Goal: Information Seeking & Learning: Learn about a topic

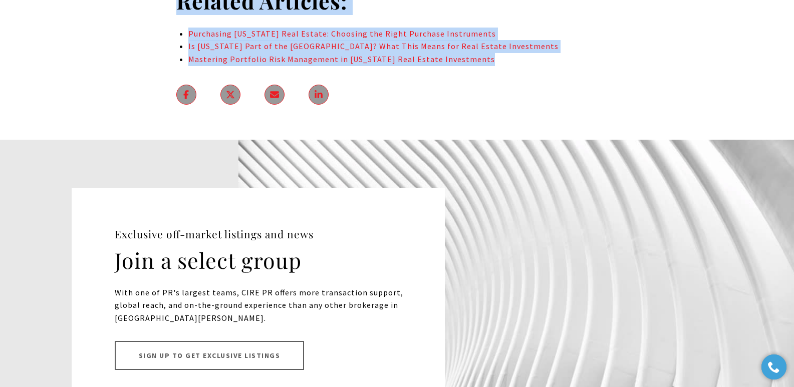
scroll to position [7401, 0]
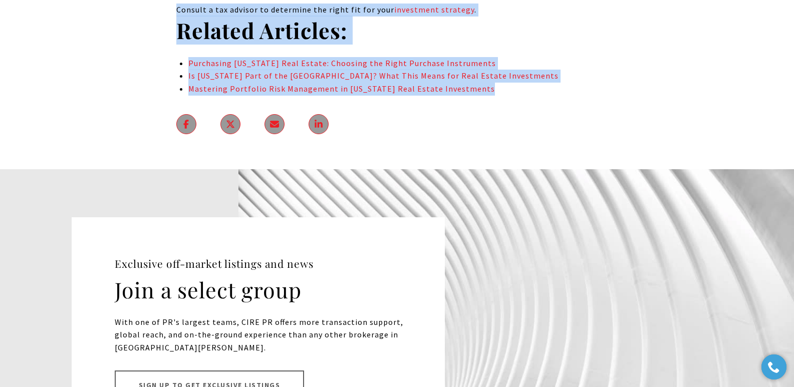
drag, startPoint x: 183, startPoint y: 165, endPoint x: 606, endPoint y: 66, distance: 434.6
copy body "Lorem ip Dolorsitam: Consec Adip Elitse do. Eiusmod te INC Utlaboree do magn al…"
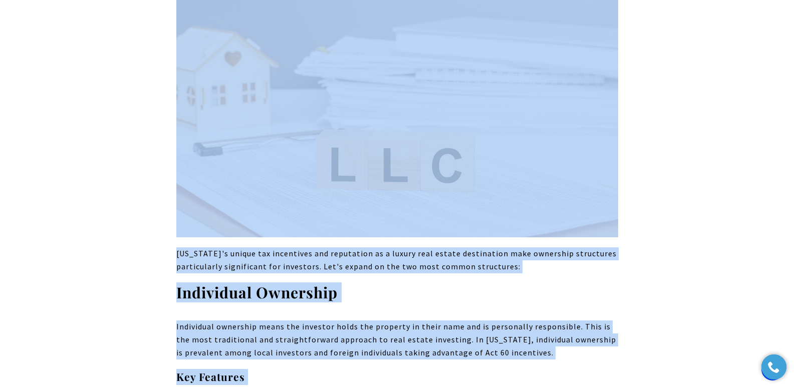
scroll to position [0, 0]
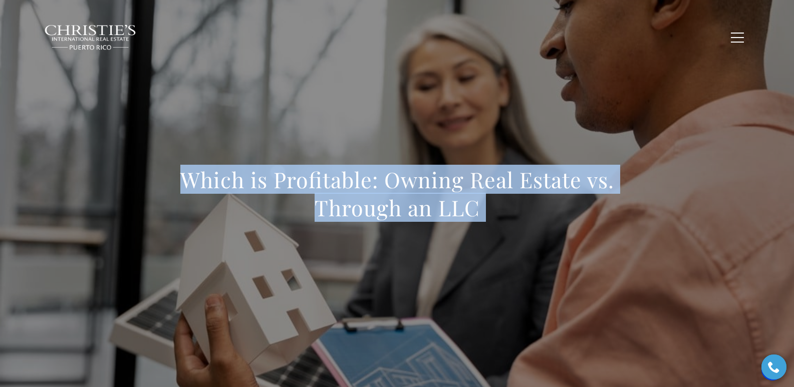
click at [211, 178] on h1 "Which is Profitable: Owning Real Estate vs. Through an LLC" at bounding box center [397, 194] width 442 height 56
drag, startPoint x: 184, startPoint y: 184, endPoint x: 544, endPoint y: 222, distance: 362.1
click at [515, 222] on div "Which is Profitable: Owning Real Estate vs. Through an LLC" at bounding box center [397, 200] width 442 height 69
copy h1 "Which is Profitable: Owning Real Estate vs. Through an LLC"
click at [330, 119] on div "Which is Profitable: Owning Real Estate vs. Through an LLC" at bounding box center [397, 200] width 701 height 300
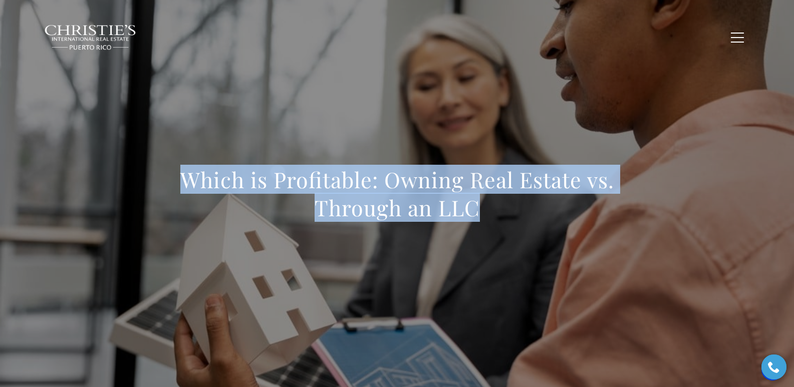
copy h1 "Which is Profitable: Owning Real Estate vs. Through an LLC"
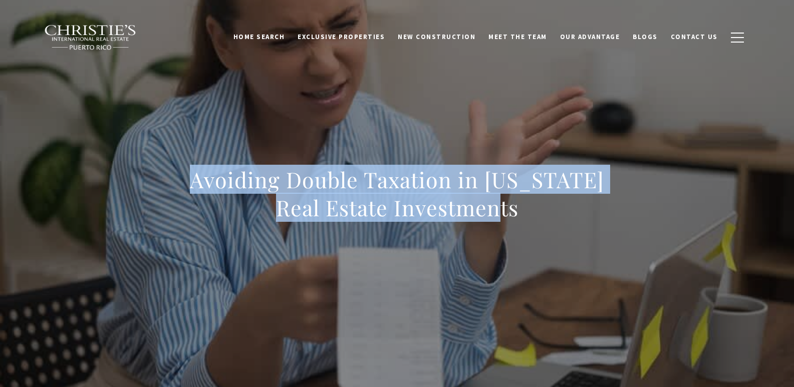
click at [519, 205] on h1 "Avoiding Double Taxation in [US_STATE] Real Estate Investments" at bounding box center [397, 194] width 442 height 56
drag, startPoint x: 313, startPoint y: 87, endPoint x: 312, endPoint y: 97, distance: 10.1
click at [313, 89] on div "Avoiding Double Taxation in [US_STATE] Real Estate Investments" at bounding box center [397, 200] width 701 height 300
click at [196, 182] on h1 "Avoiding Double Taxation in [US_STATE] Real Estate Investments" at bounding box center [397, 194] width 442 height 56
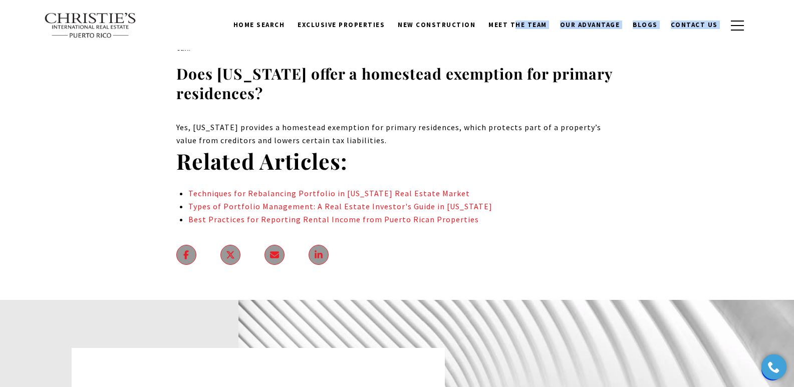
scroll to position [6809, 0]
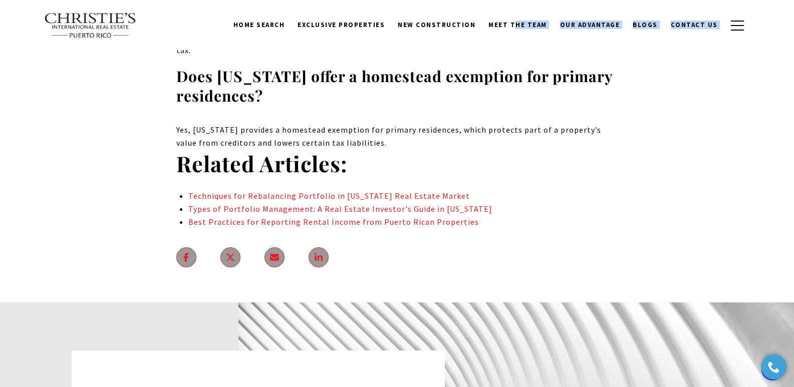
drag, startPoint x: 195, startPoint y: 182, endPoint x: 500, endPoint y: 98, distance: 316.7
copy body "Avoiding Double Taxation in [US_STATE] Real Estate Investments [US_STATE]'s uni…"
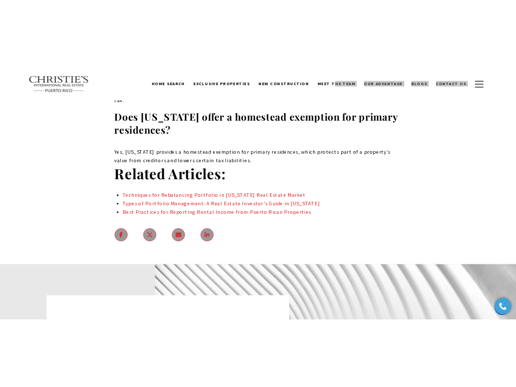
scroll to position [6779, 0]
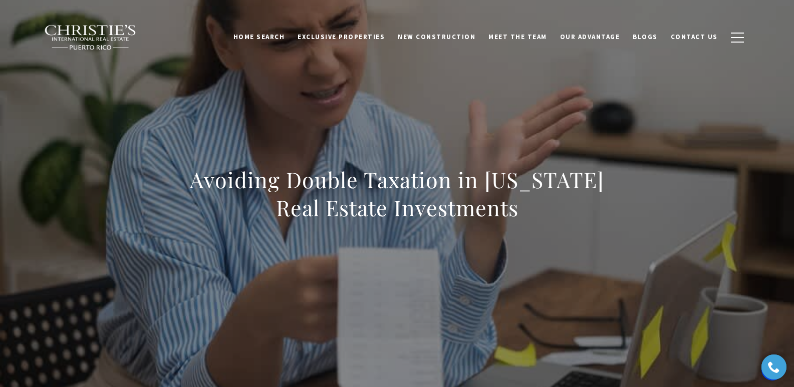
drag, startPoint x: 174, startPoint y: 184, endPoint x: 554, endPoint y: 215, distance: 381.9
click at [515, 215] on div "Avoiding Double Taxation in [US_STATE] Real Estate Investments" at bounding box center [397, 200] width 701 height 300
copy h1 "Avoiding Double Taxation in [US_STATE] Real Estate Investments"
